Goal: Find specific page/section: Find specific page/section

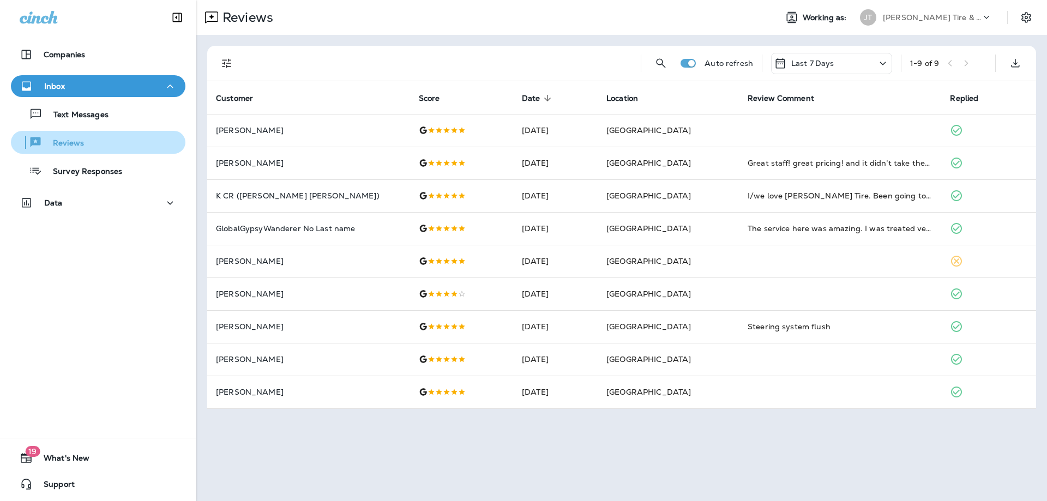
click at [93, 139] on div "Reviews" at bounding box center [98, 142] width 166 height 16
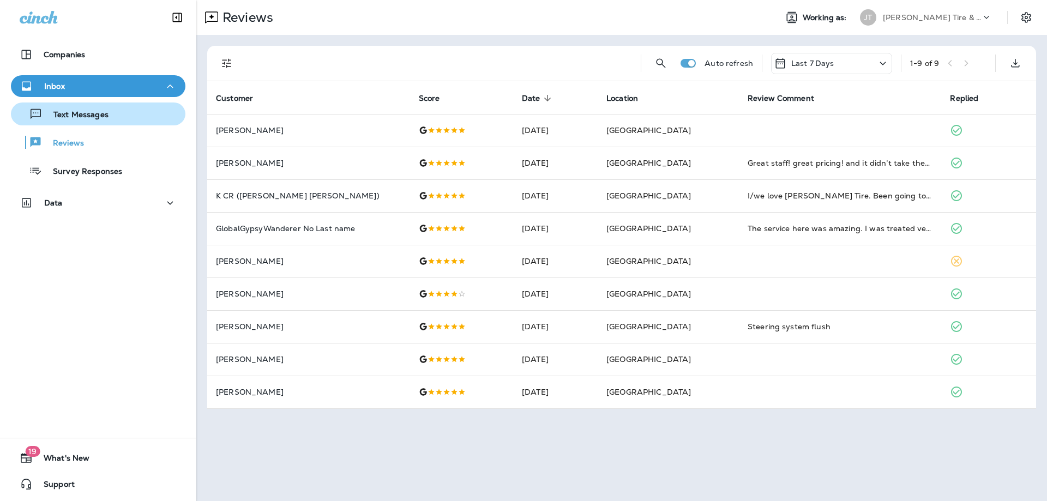
click at [96, 114] on p "Text Messages" at bounding box center [76, 115] width 66 height 10
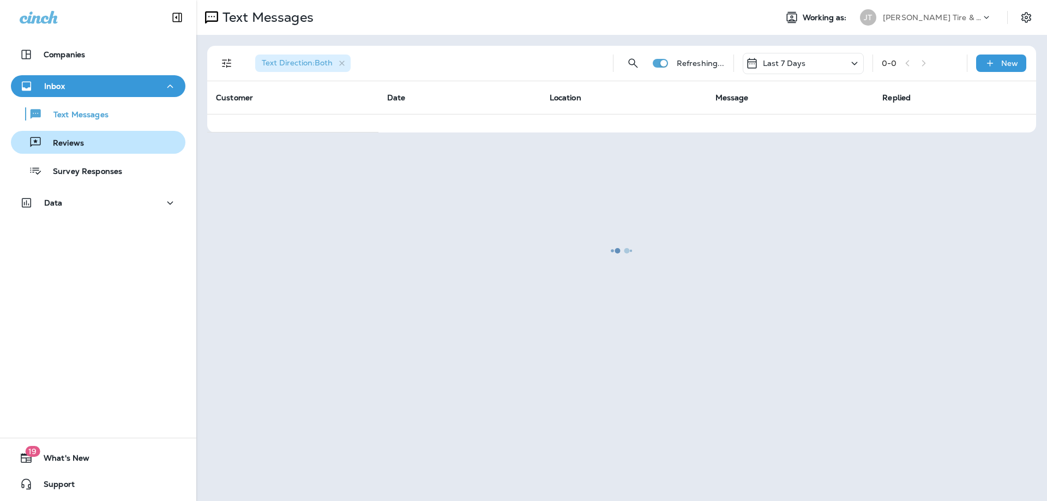
click at [95, 147] on div "Reviews" at bounding box center [98, 142] width 166 height 16
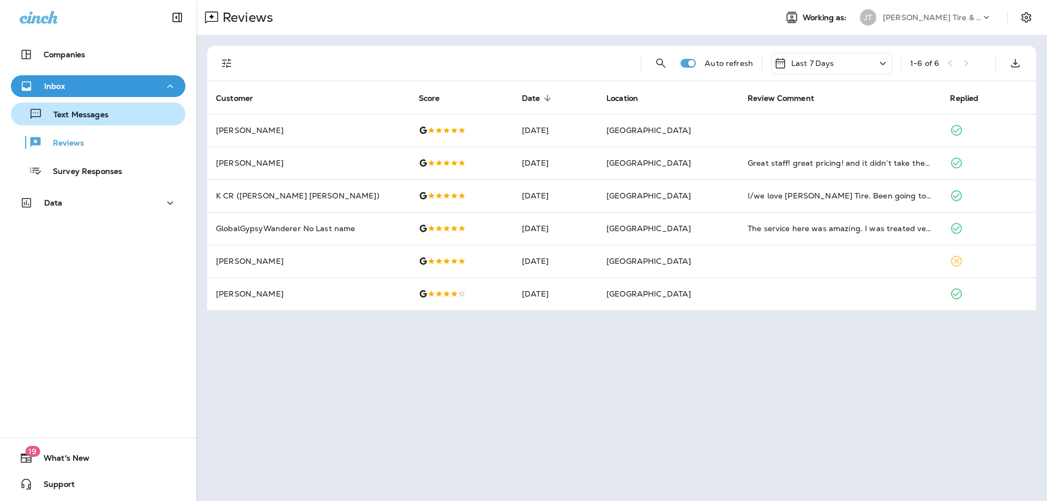
click at [107, 116] on p "Text Messages" at bounding box center [76, 115] width 66 height 10
